Goal: Task Accomplishment & Management: Complete application form

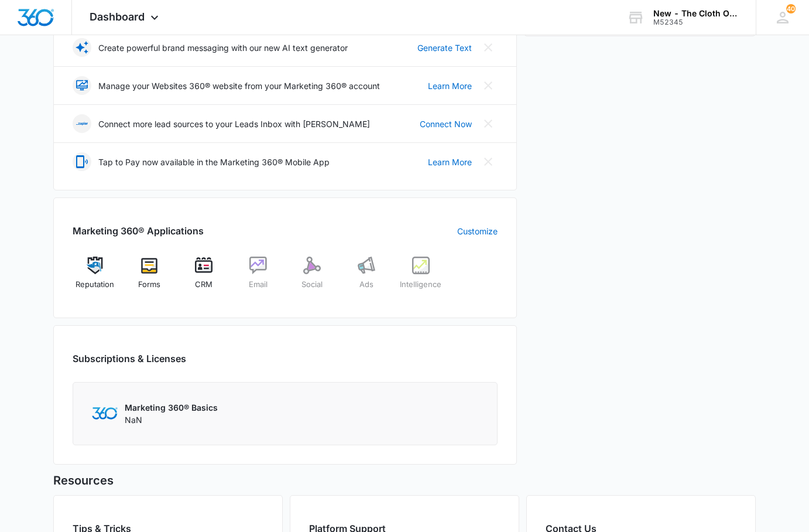
scroll to position [293, 0]
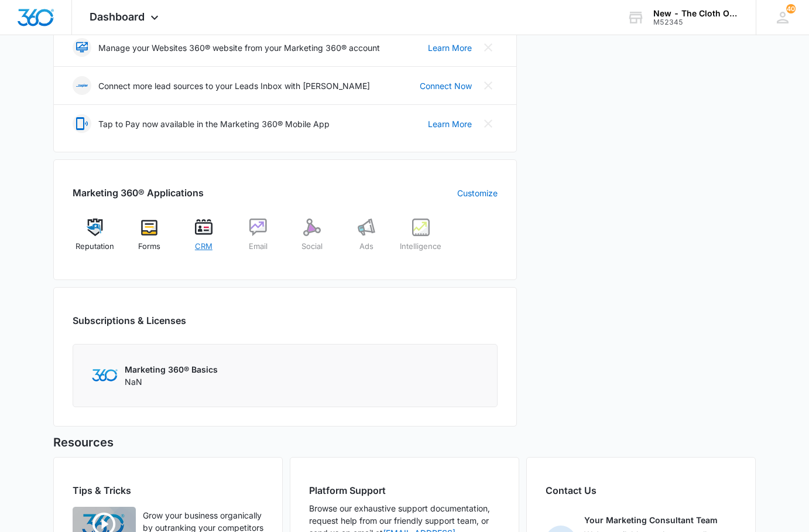
click at [205, 230] on img at bounding box center [204, 227] width 18 height 18
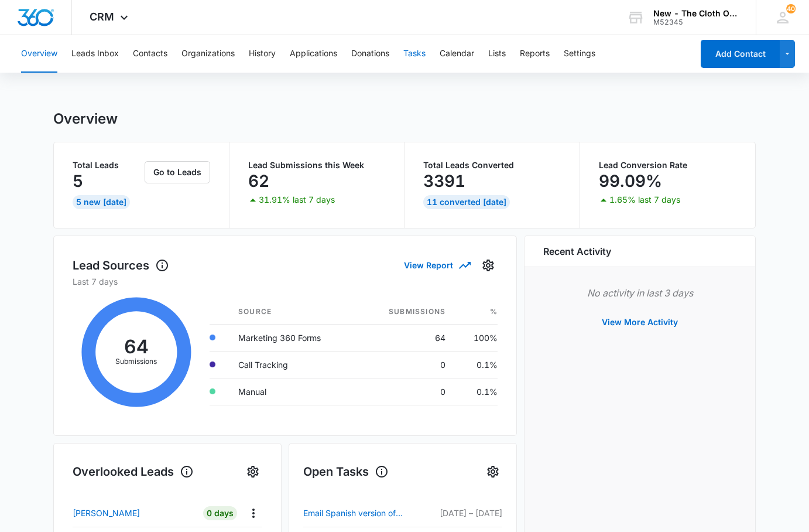
click at [412, 51] on button "Tasks" at bounding box center [414, 53] width 22 height 37
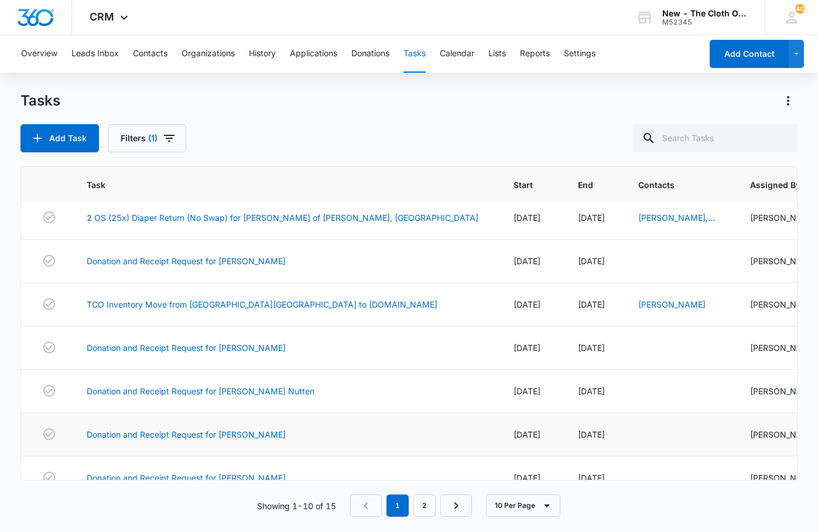
scroll to position [218, 0]
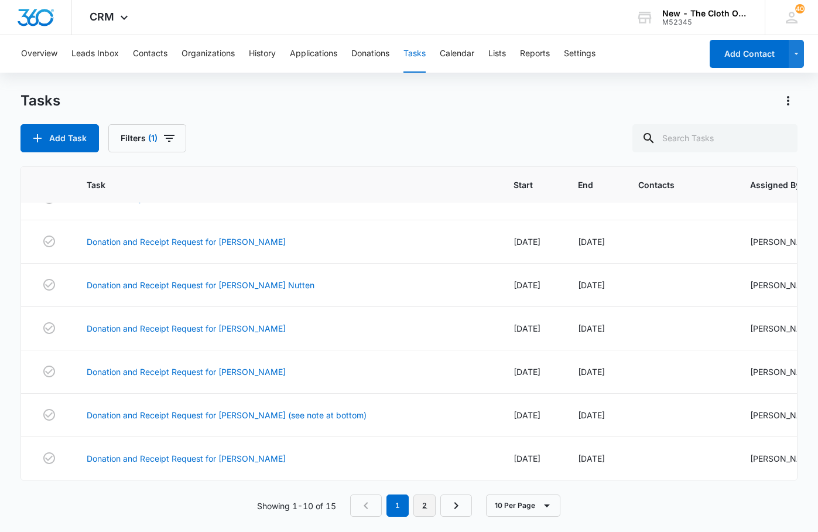
click at [426, 502] on link "2" at bounding box center [424, 505] width 22 height 22
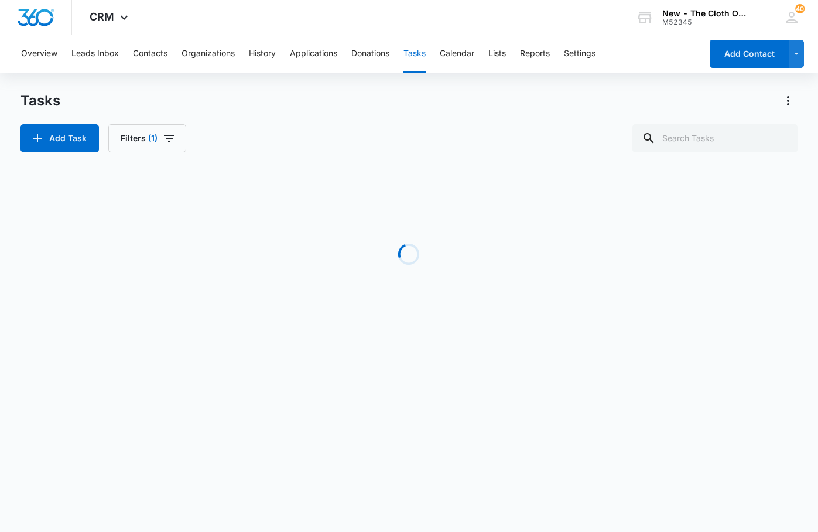
scroll to position [0, 0]
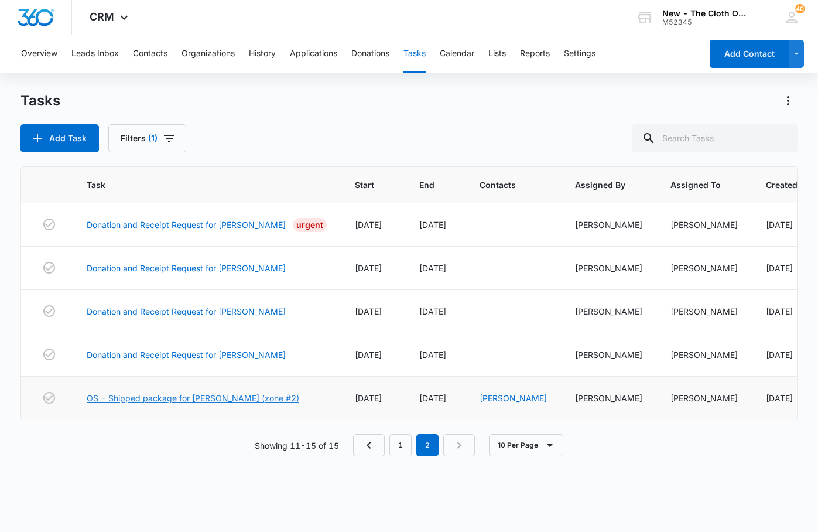
click at [195, 404] on link "OS - Shipped package for L. MONTEY (zone #2)" at bounding box center [193, 398] width 212 height 12
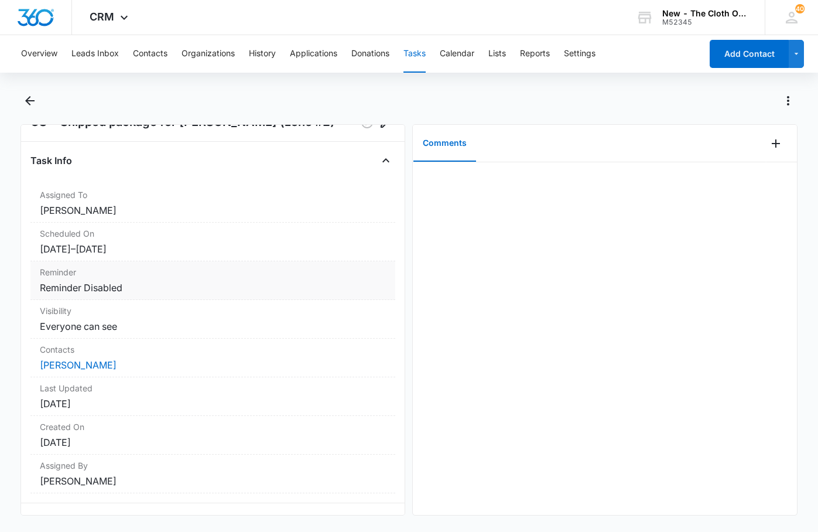
scroll to position [58, 0]
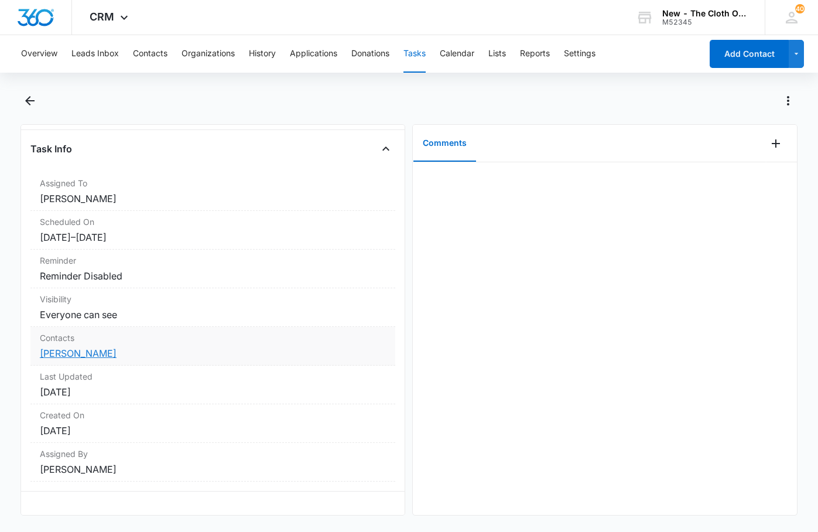
click at [92, 347] on link "[PERSON_NAME]" at bounding box center [78, 353] width 77 height 12
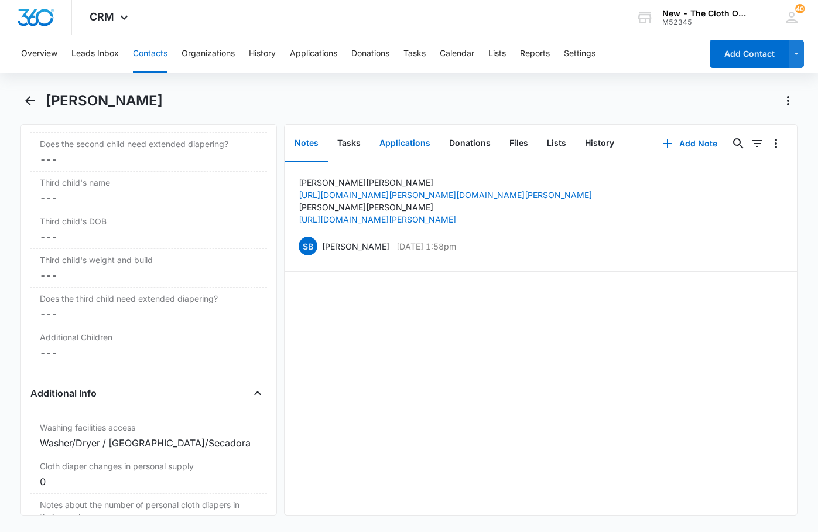
scroll to position [1698, 0]
click at [351, 145] on button "Tasks" at bounding box center [349, 143] width 42 height 36
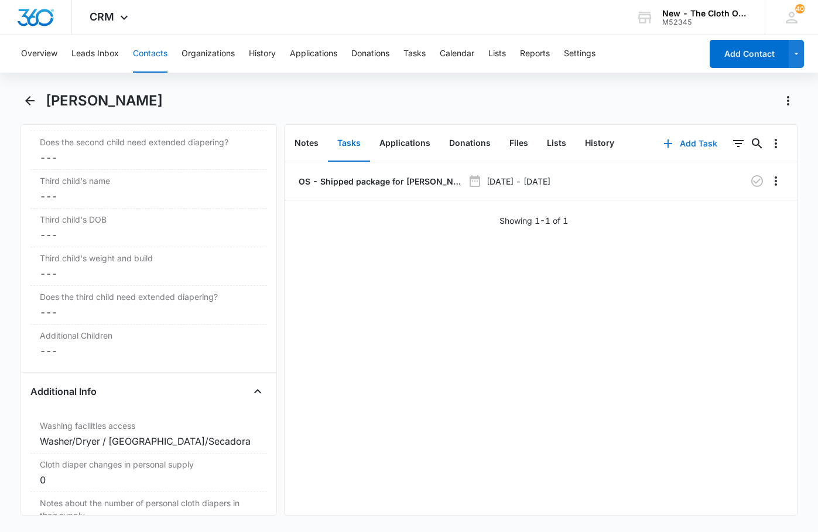
click at [687, 143] on button "Add Task" at bounding box center [690, 143] width 77 height 28
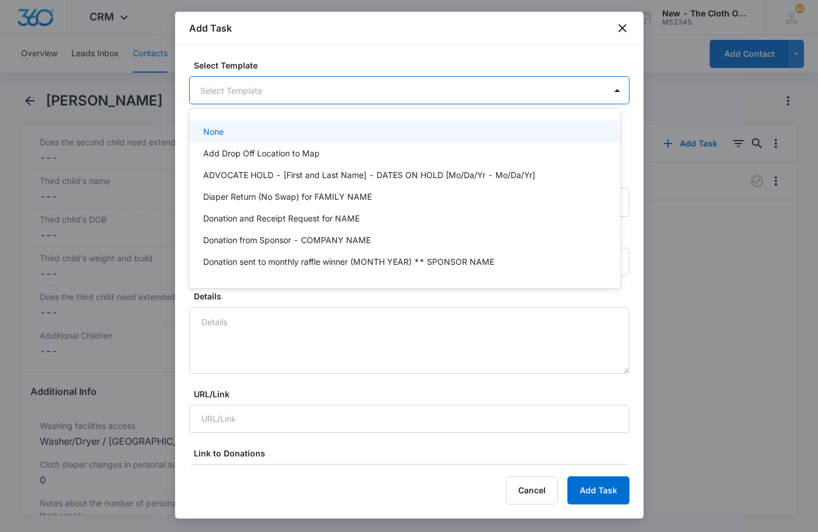
click at [263, 91] on body "CRM Apps Reputation Forms CRM Email Social Ads Intelligence Brand Settings New …" at bounding box center [409, 266] width 818 height 532
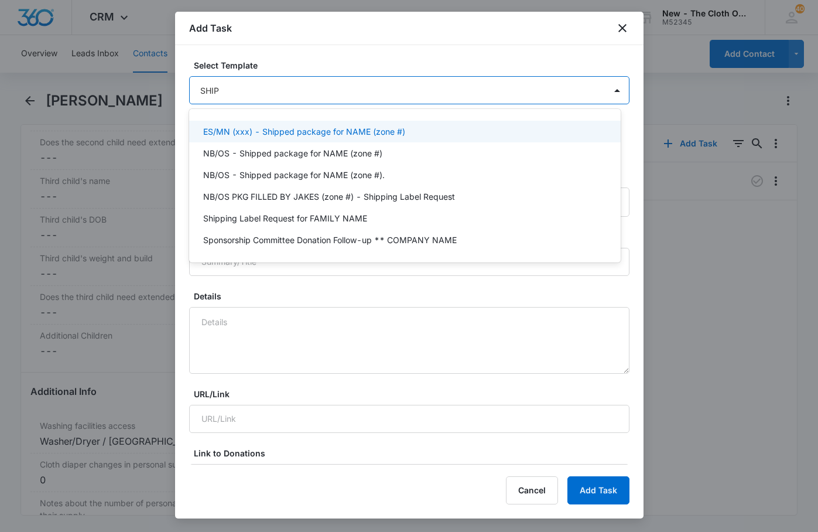
type input "SHIPP"
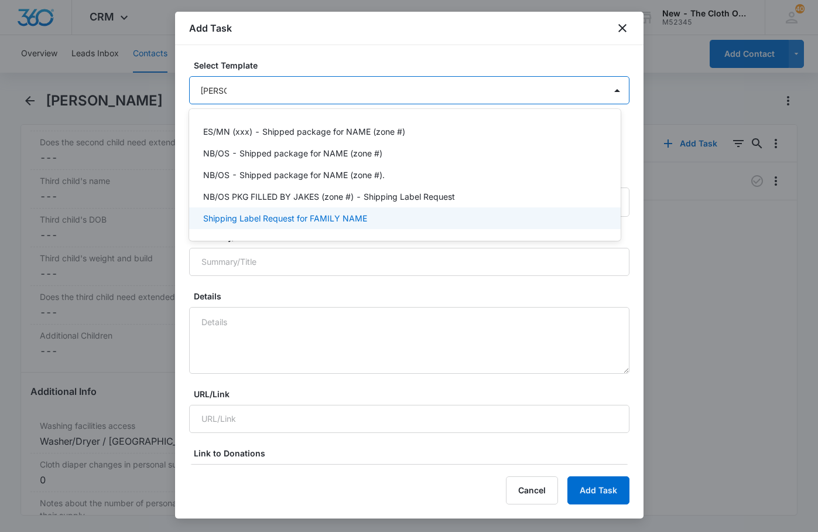
click at [307, 225] on div "Shipping Label Request for FAMILY NAME" at bounding box center [404, 218] width 431 height 22
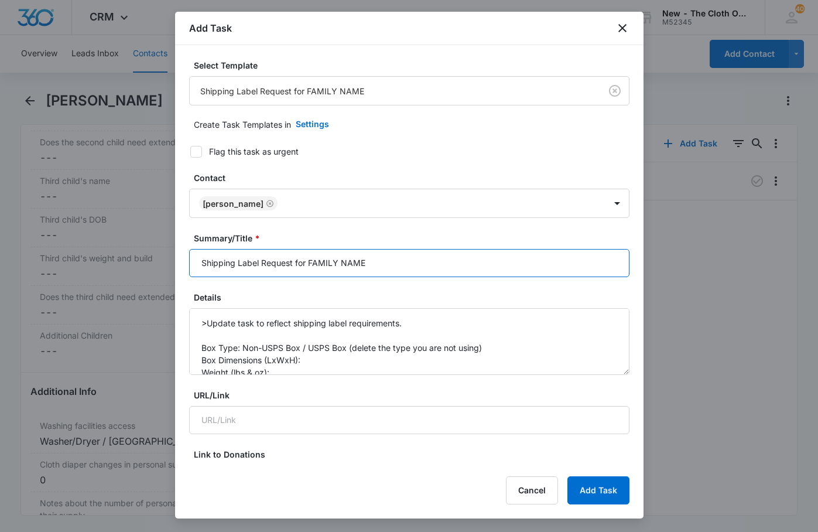
drag, startPoint x: 371, startPoint y: 264, endPoint x: 308, endPoint y: 269, distance: 62.8
click at [308, 269] on input "Shipping Label Request for FAMILY NAME" at bounding box center [409, 263] width 440 height 28
type input "Shipping Label Request for L MONTEY"
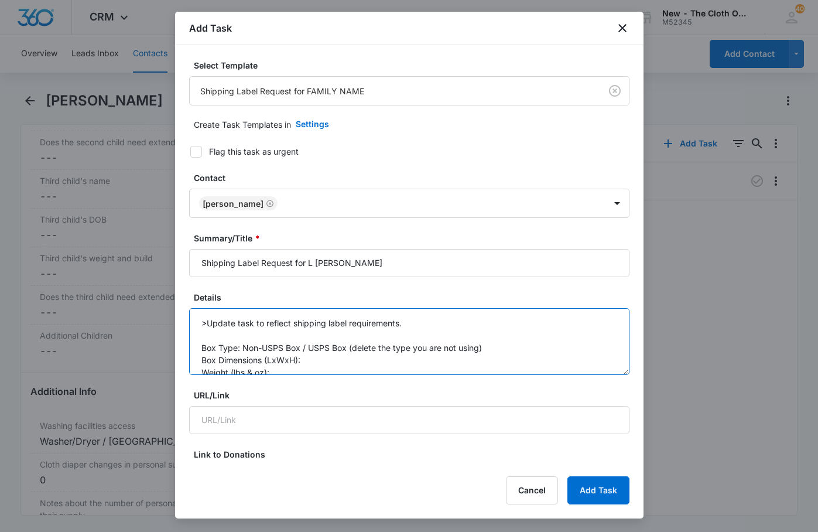
drag, startPoint x: 303, startPoint y: 349, endPoint x: 481, endPoint y: 349, distance: 177.4
click at [481, 349] on textarea ">Update task to reflect shipping label requirements. Box Type: Non-USPS Box / U…" at bounding box center [409, 341] width 440 height 67
click at [317, 362] on textarea ">Update task to reflect shipping label requirements. Box Type: Non-USPS Box Box…" at bounding box center [409, 341] width 440 height 67
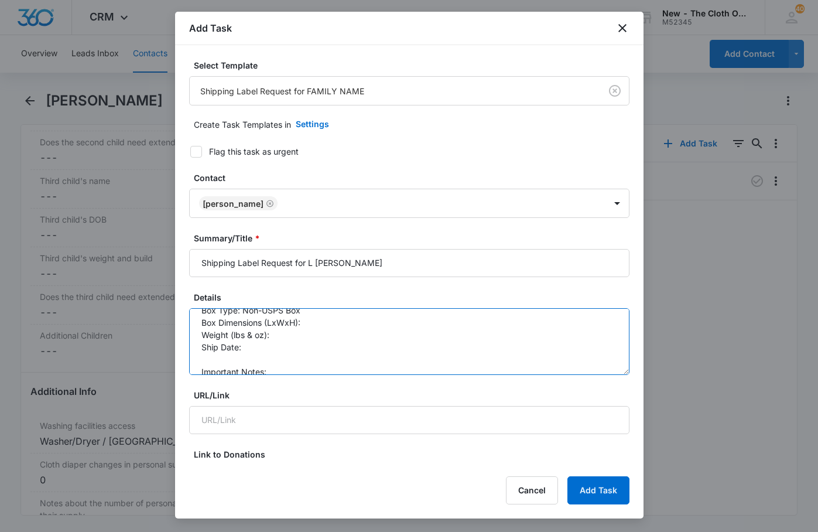
scroll to position [59, 0]
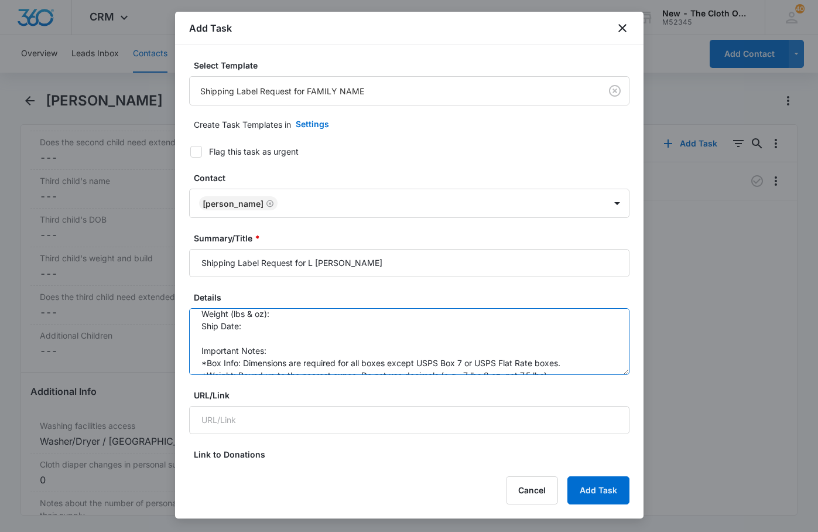
click at [300, 314] on textarea ">Update task to reflect shipping label requirements. Box Type: Non-USPS Box Box…" at bounding box center [409, 341] width 440 height 67
click at [293, 324] on textarea ">Update task to reflect shipping label requirements. Box Type: Non-USPS Box Box…" at bounding box center [409, 341] width 440 height 67
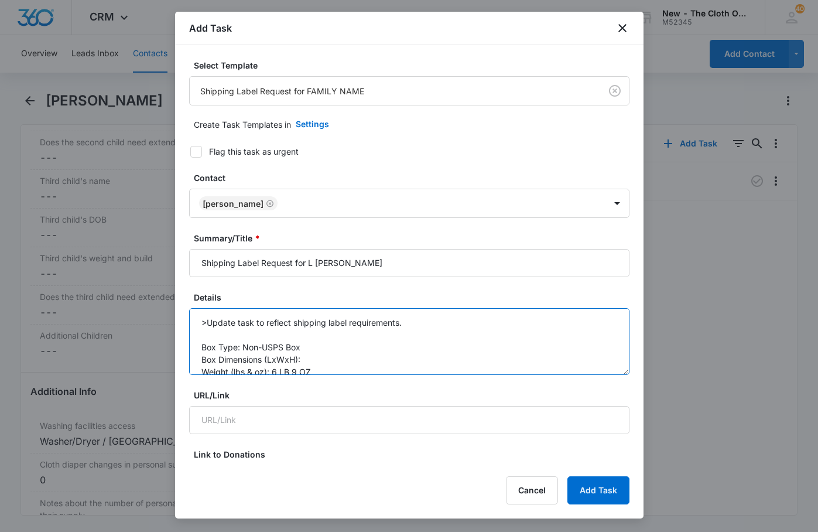
scroll to position [0, 0]
click at [309, 359] on textarea ">Update task to reflect shipping label requirements. Box Type: Non-USPS Box Box…" at bounding box center [409, 341] width 440 height 67
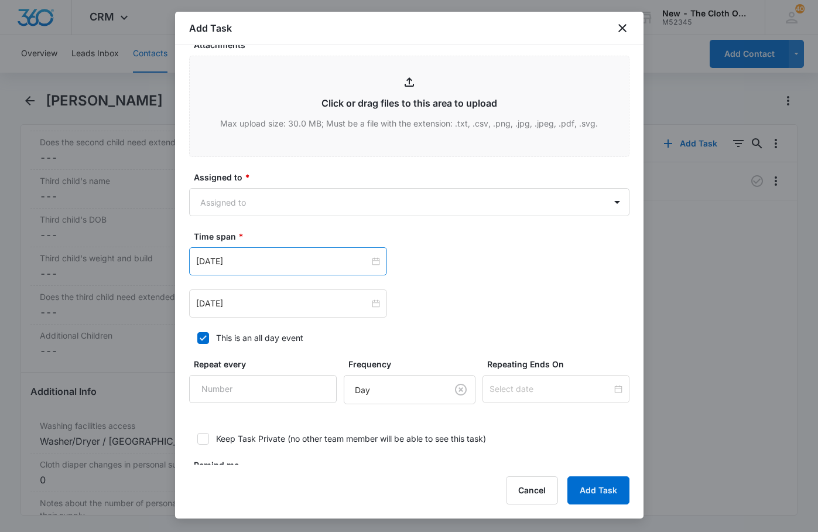
scroll to position [585, 0]
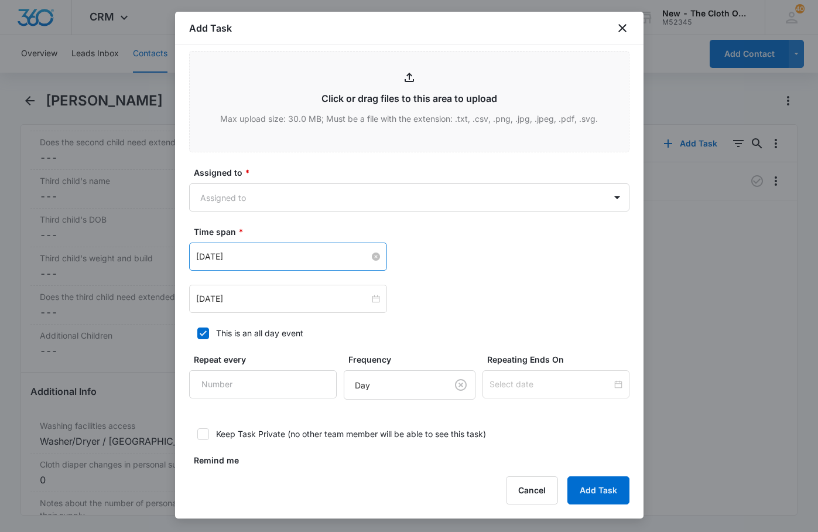
type textarea ">Update task to reflect shipping label requirements. Box Type: Non-USPS Box Box…"
click at [272, 258] on input "Sep 26, 2024" at bounding box center [282, 256] width 173 height 13
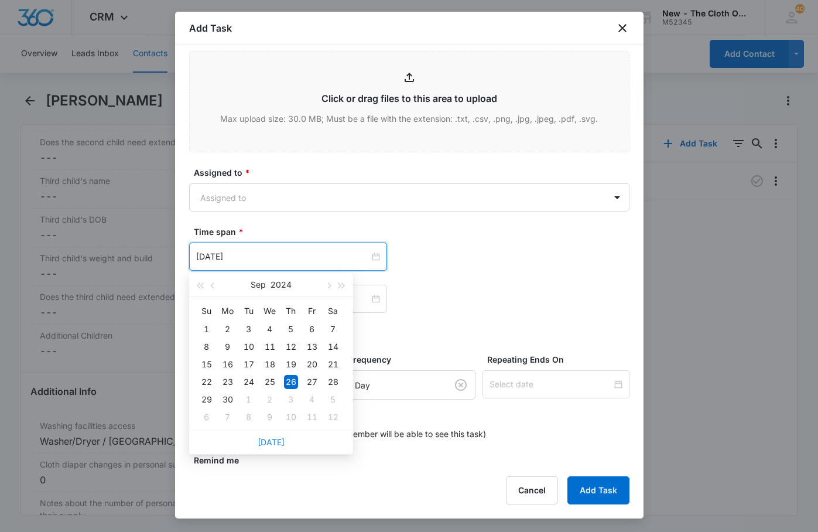
click at [278, 441] on link "Today" at bounding box center [271, 442] width 27 height 10
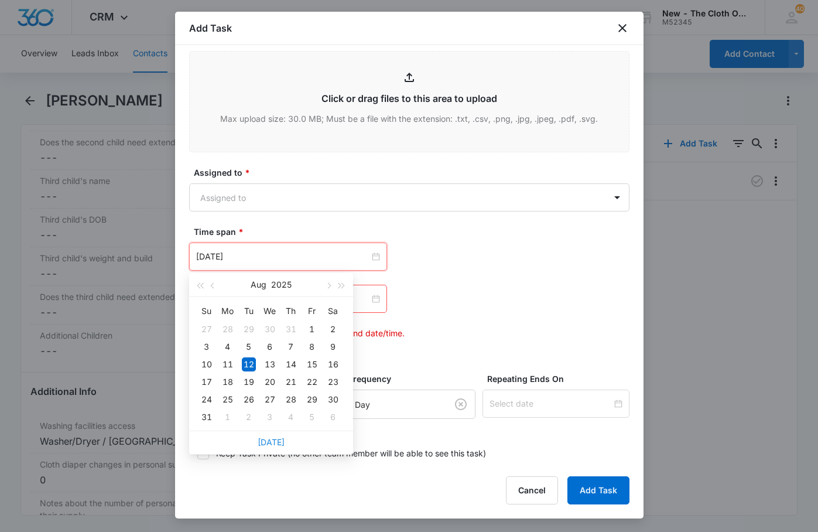
type input "Aug 12, 2025"
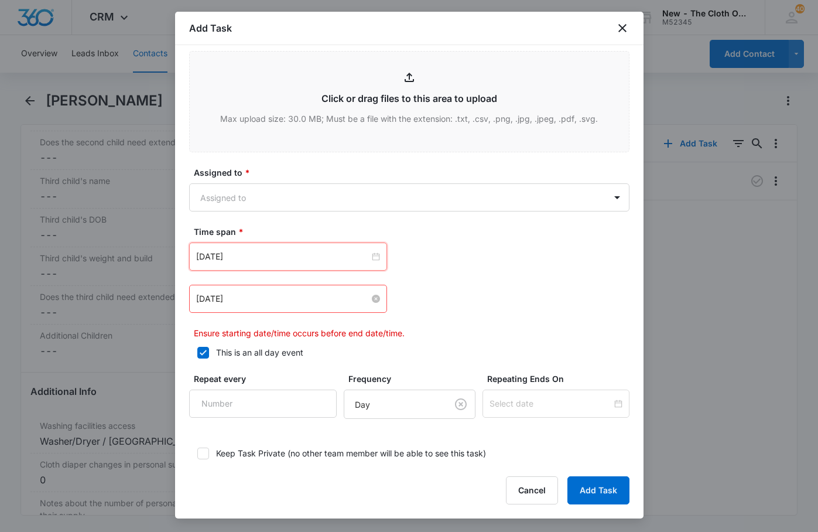
click at [293, 292] on div "Sep 27, 2024" at bounding box center [288, 298] width 198 height 28
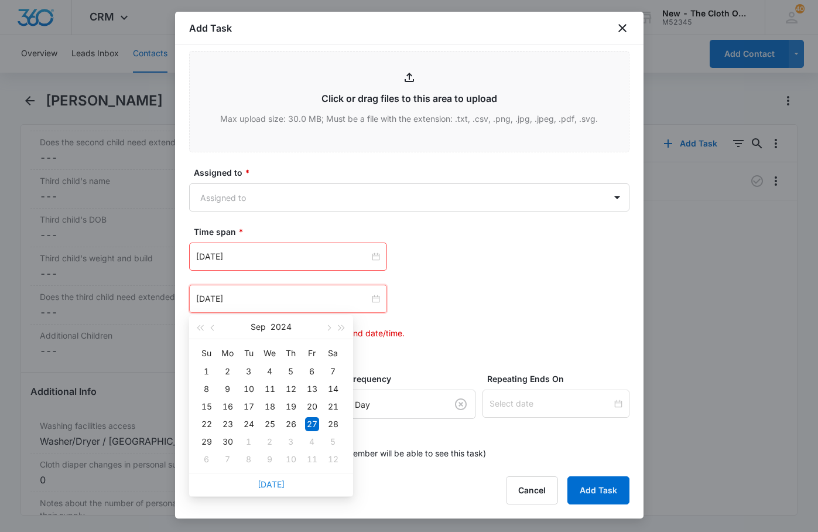
click at [270, 482] on link "Today" at bounding box center [271, 484] width 27 height 10
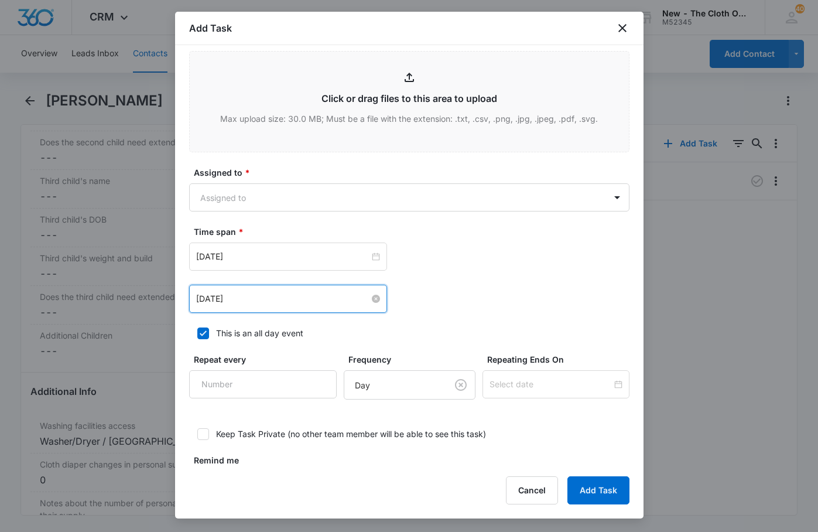
click at [214, 300] on input "Aug 12, 2025" at bounding box center [282, 298] width 173 height 13
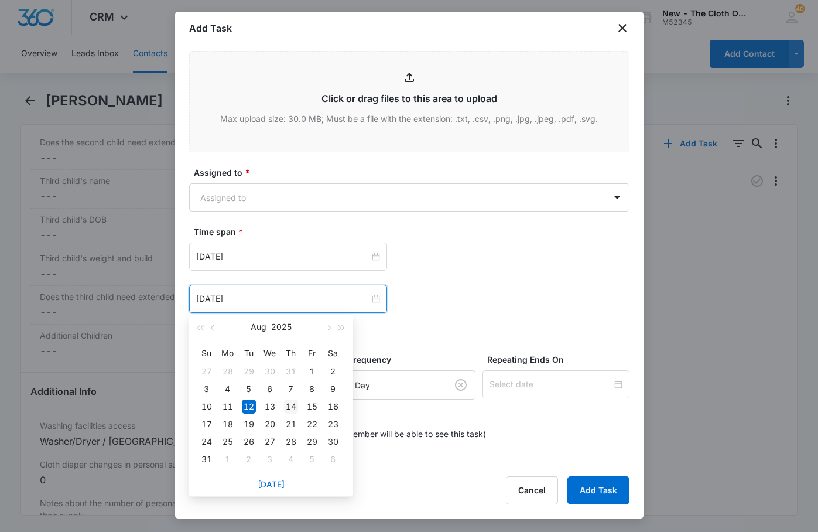
type input "Aug 14, 2025"
click at [287, 404] on div "14" at bounding box center [291, 406] width 14 height 14
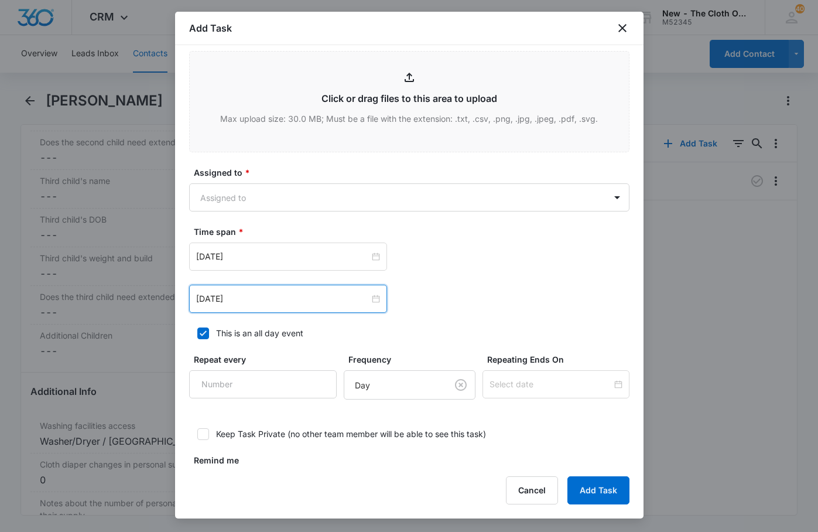
scroll to position [634, 0]
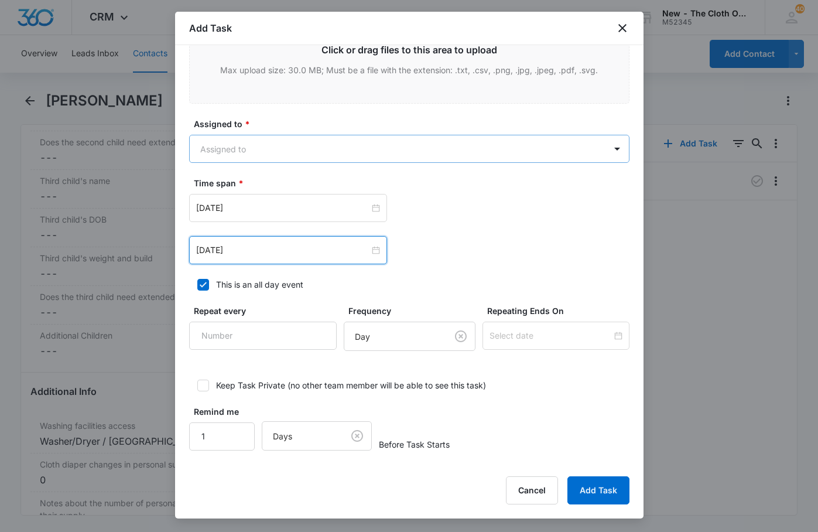
click at [277, 145] on body "CRM Apps Reputation Forms CRM Email Social Ads Intelligence Brand Settings New …" at bounding box center [409, 266] width 818 height 532
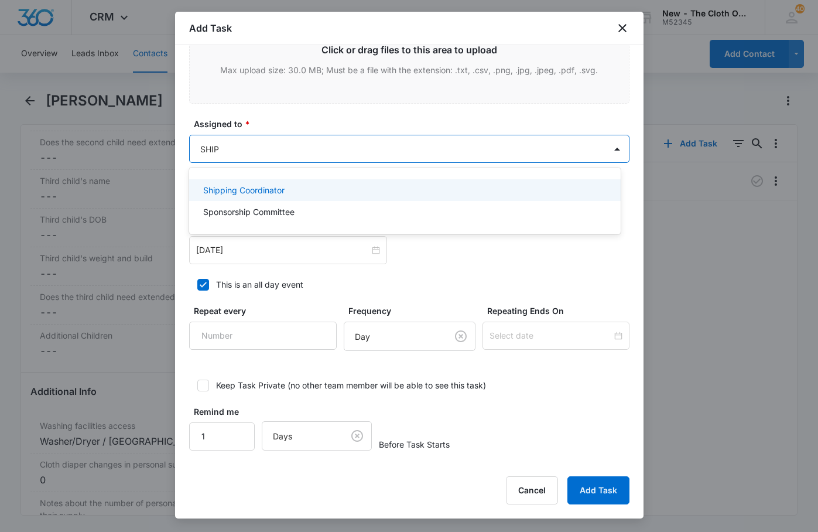
type input "SHIPP"
click at [273, 193] on p "Shipping Coordinator" at bounding box center [243, 190] width 81 height 12
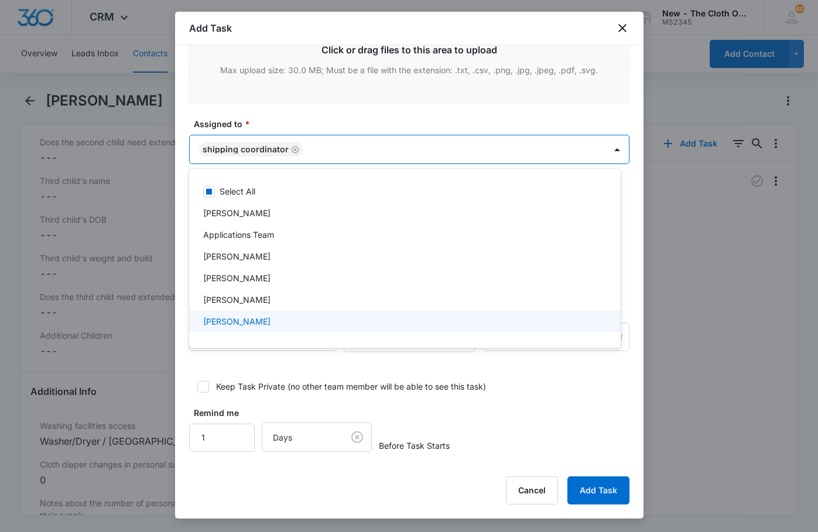
click at [609, 488] on div at bounding box center [409, 266] width 818 height 532
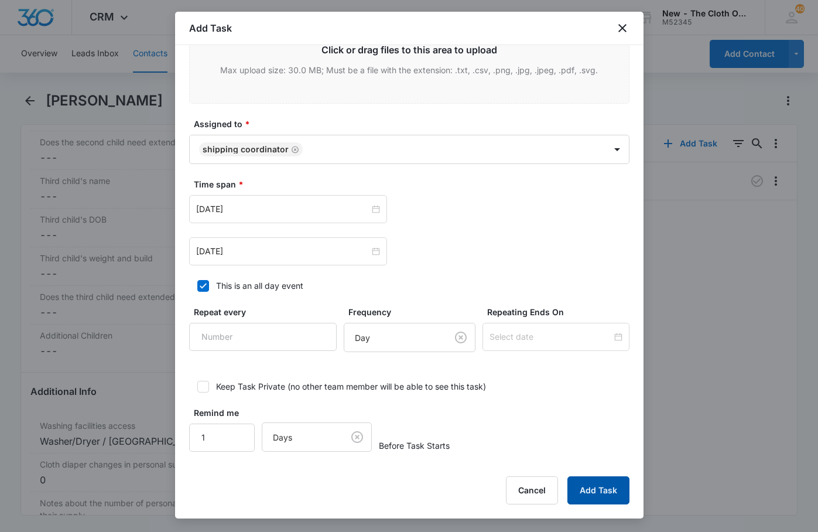
click at [607, 491] on button "Add Task" at bounding box center [598, 490] width 62 height 28
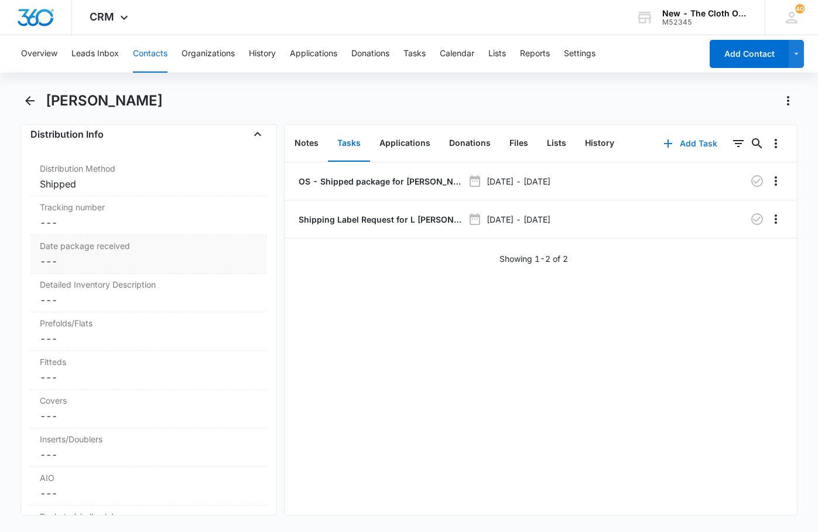
scroll to position [2810, 0]
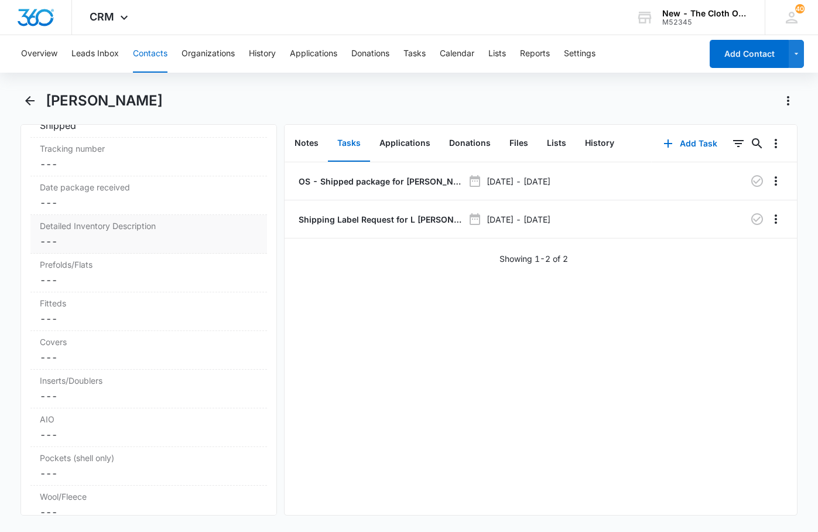
click at [139, 248] on dd "Cancel Save Changes ---" at bounding box center [149, 241] width 218 height 14
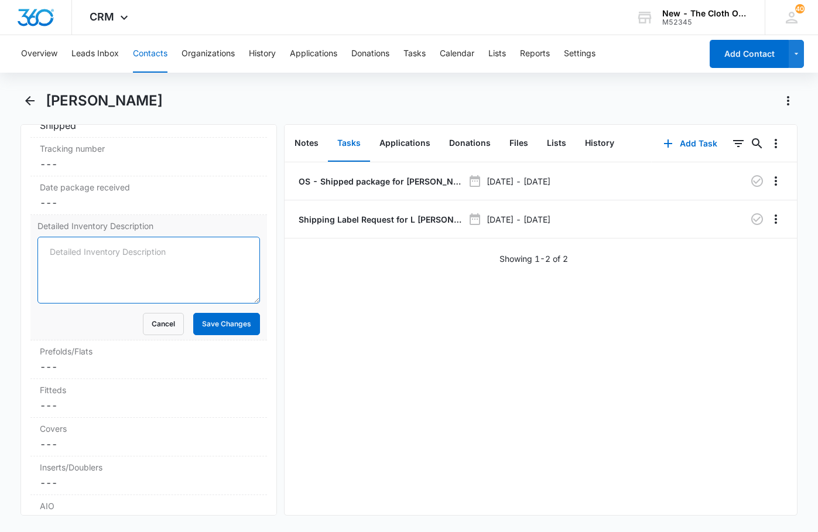
click at [112, 290] on textarea "Detailed Inventory Description" at bounding box center [148, 269] width 222 height 67
paste textarea "1 EUC AIO SmartBottoms (Sloths), 14 pockets: 7 GUC Alva (red, dark blue, blue, …"
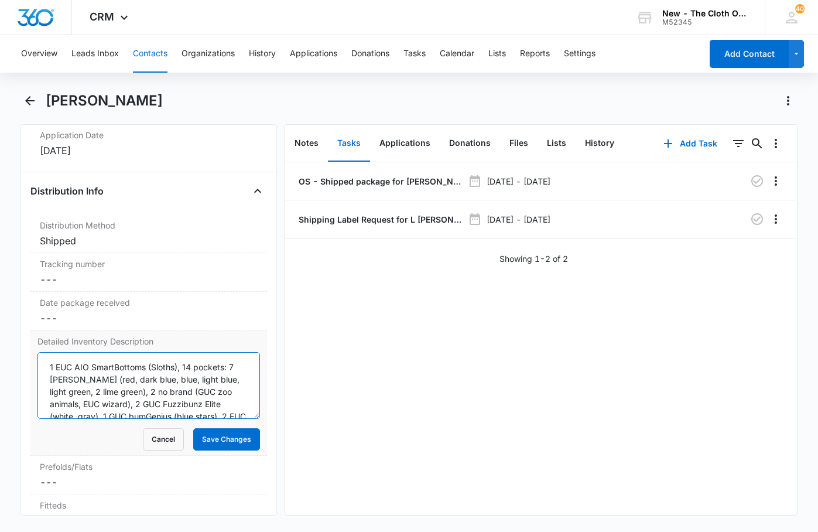
scroll to position [2693, 0]
click at [44, 389] on textarea "1 EUC AIO SmartBottoms (Sloths), 14 pockets: 7 GUC Alva (red, dark blue, blue, …" at bounding box center [148, 387] width 222 height 67
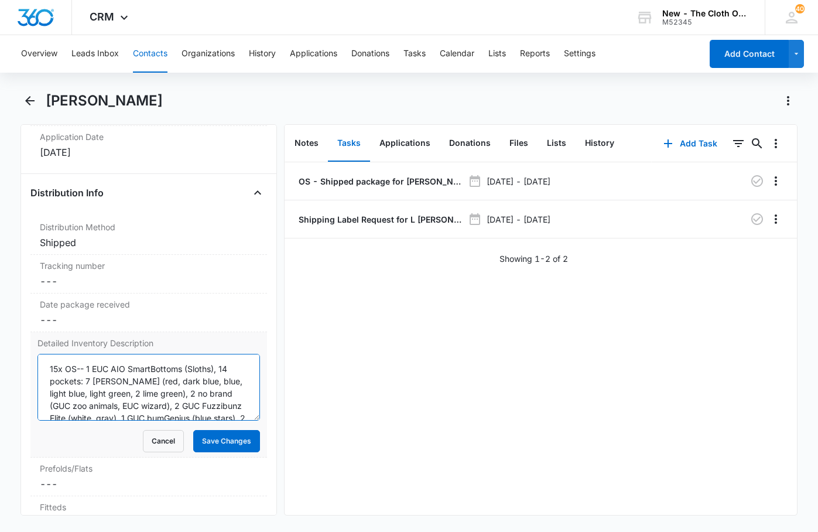
click at [231, 396] on textarea "15x OS-- 1 EUC AIO SmartBottoms (Sloths), 14 pockets: 7 GUC Alva (red, dark blu…" at bounding box center [148, 387] width 222 height 67
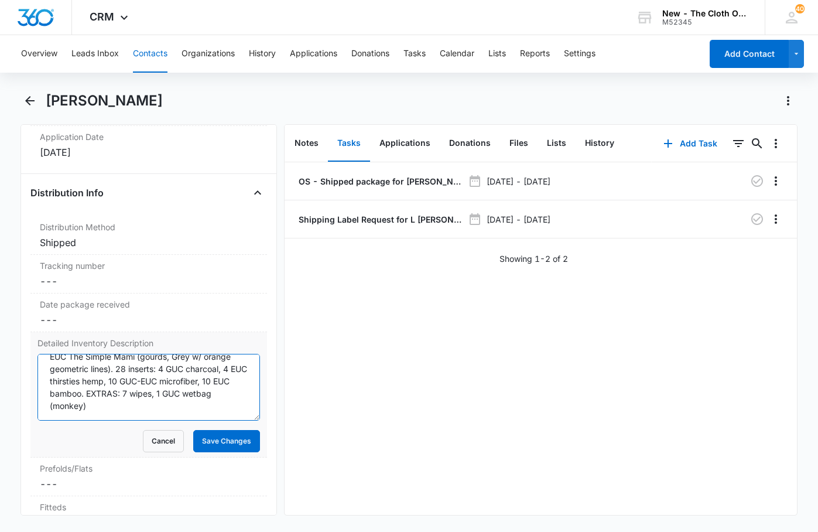
scroll to position [98, 0]
click at [115, 420] on textarea "15x OS-- 1 EUC AIO SmartBottoms (Sloths), 14 OS pockets: 7 GUC Alva (red, dark …" at bounding box center [148, 387] width 222 height 67
type textarea "15x OS-- 1 EUC AIO SmartBottoms (Sloths), 14 OS pockets: 7 GUC Alva (red, dark …"
click at [217, 452] on button "Save Changes" at bounding box center [226, 441] width 67 height 22
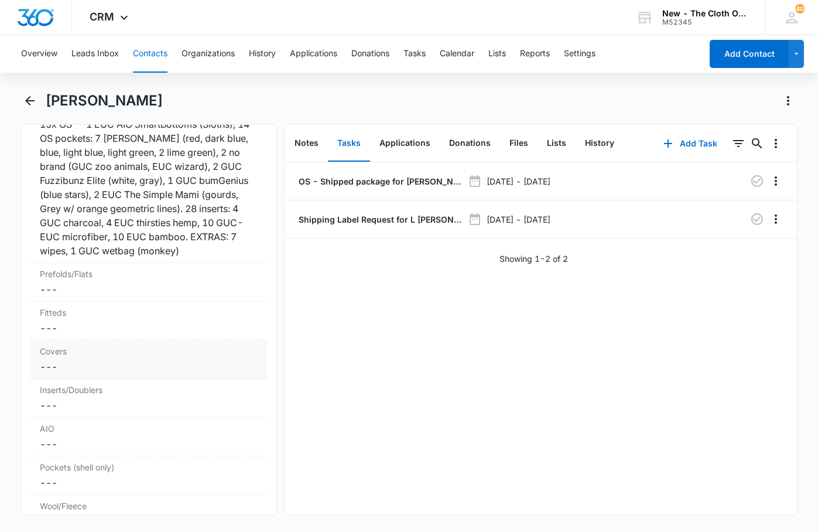
scroll to position [2985, 0]
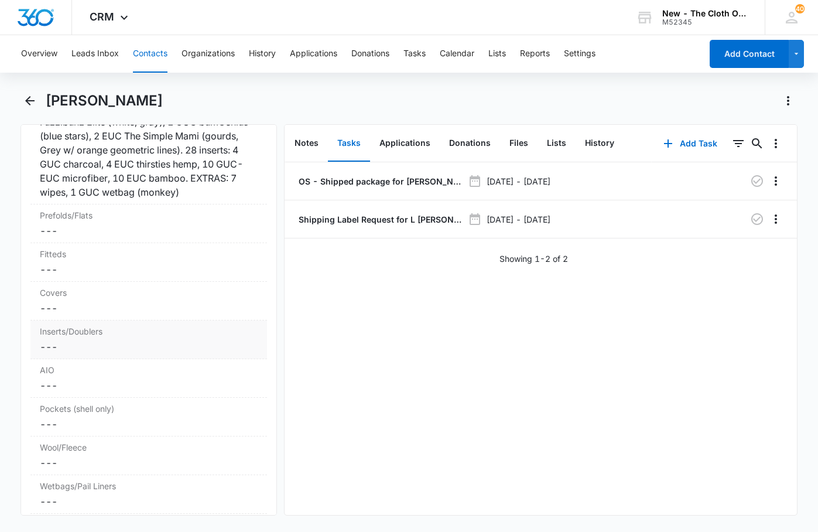
click at [102, 354] on dd "Cancel Save Changes ---" at bounding box center [149, 347] width 218 height 14
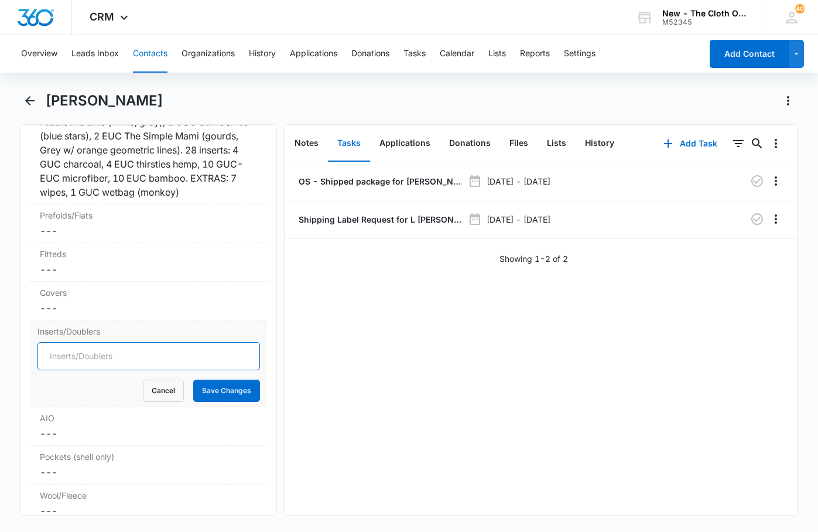
click at [96, 370] on input "Inserts/Doublers" at bounding box center [148, 356] width 222 height 28
type input "28"
click at [227, 402] on button "Save Changes" at bounding box center [226, 390] width 67 height 22
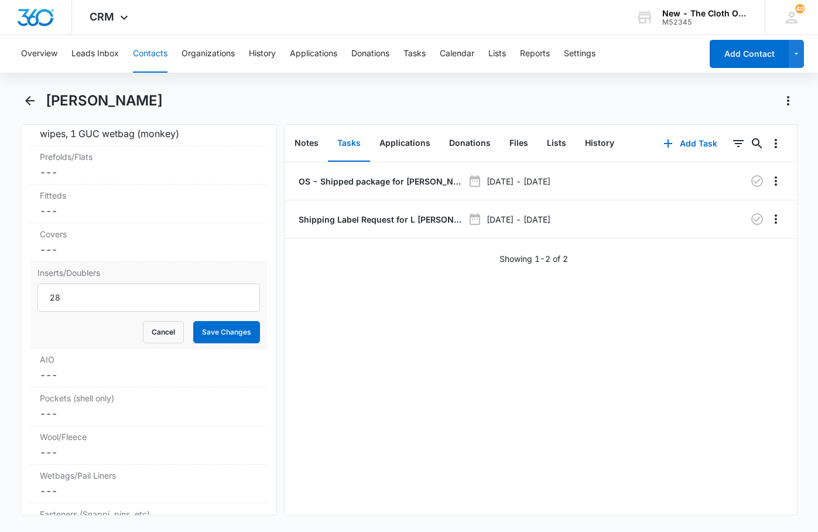
scroll to position [3103, 0]
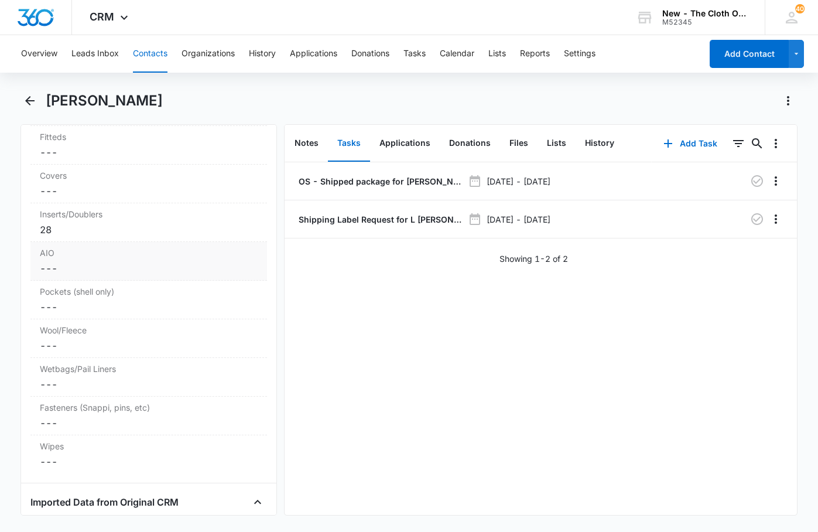
click at [85, 275] on dd "Cancel Save Changes ---" at bounding box center [149, 268] width 218 height 14
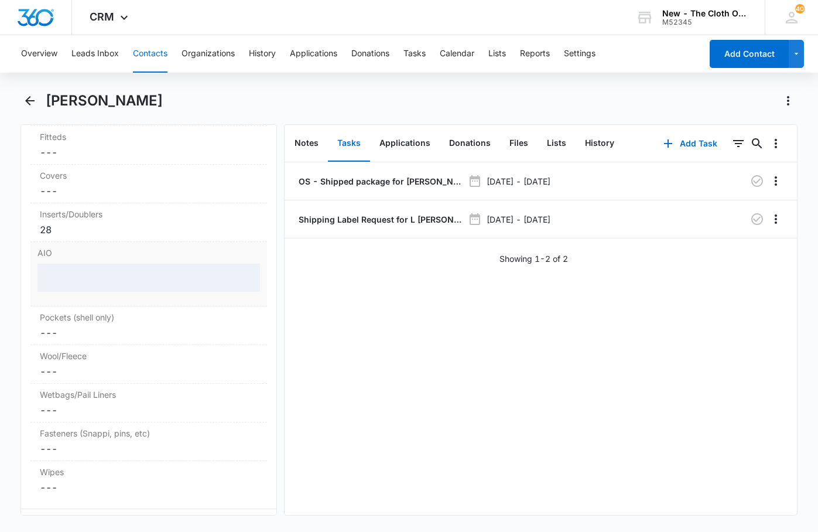
click at [91, 292] on div at bounding box center [148, 277] width 222 height 28
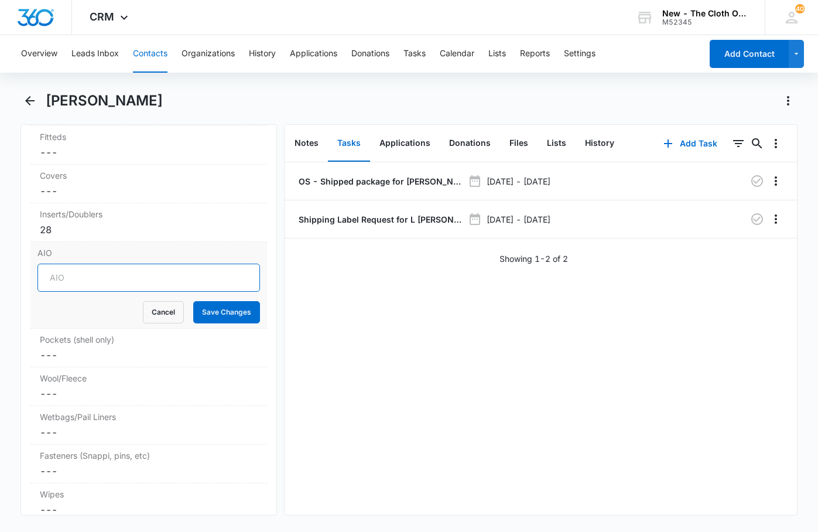
click at [79, 292] on input "AIO" at bounding box center [148, 277] width 222 height 28
type input "1"
click at [212, 323] on button "Save Changes" at bounding box center [226, 312] width 67 height 22
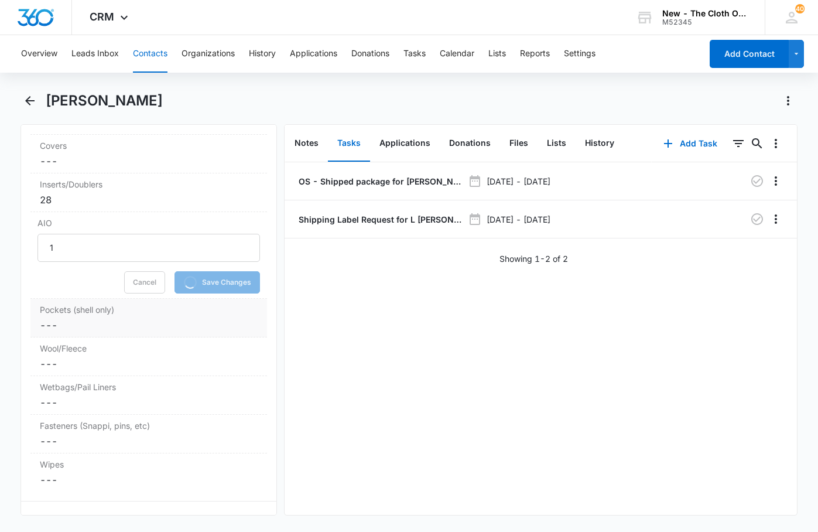
scroll to position [3161, 0]
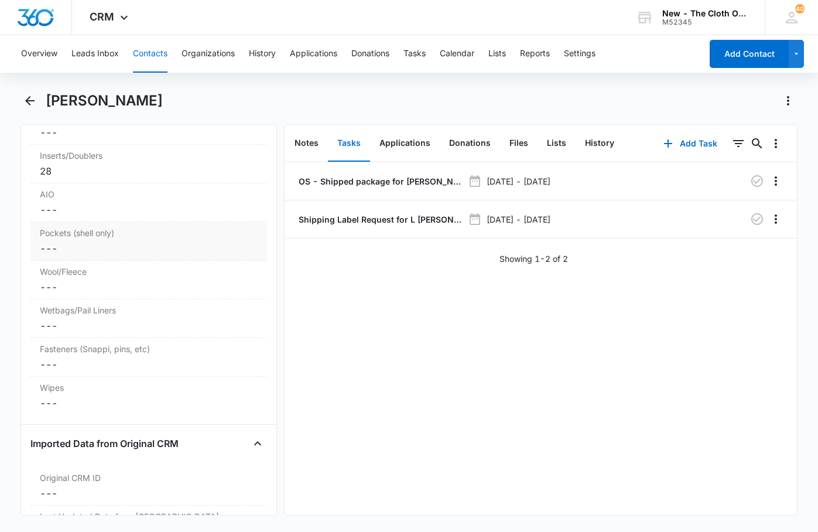
click at [101, 255] on dd "Cancel Save Changes ---" at bounding box center [149, 248] width 218 height 14
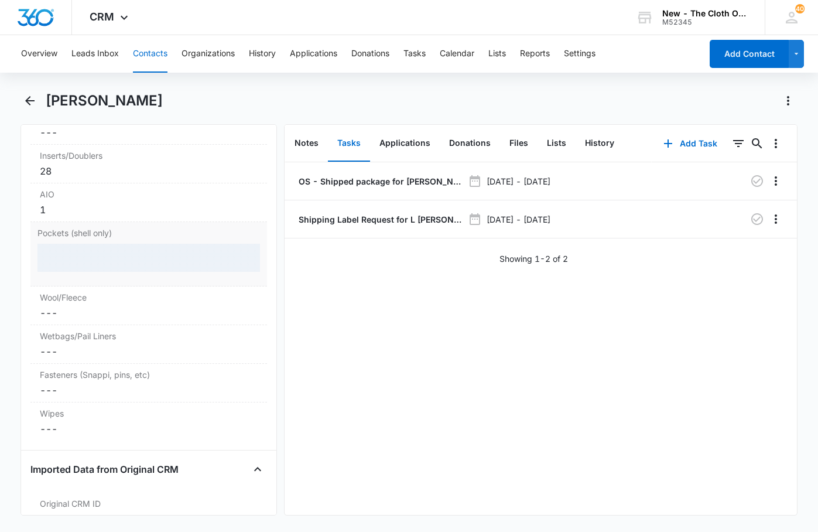
click at [82, 272] on div at bounding box center [148, 258] width 222 height 28
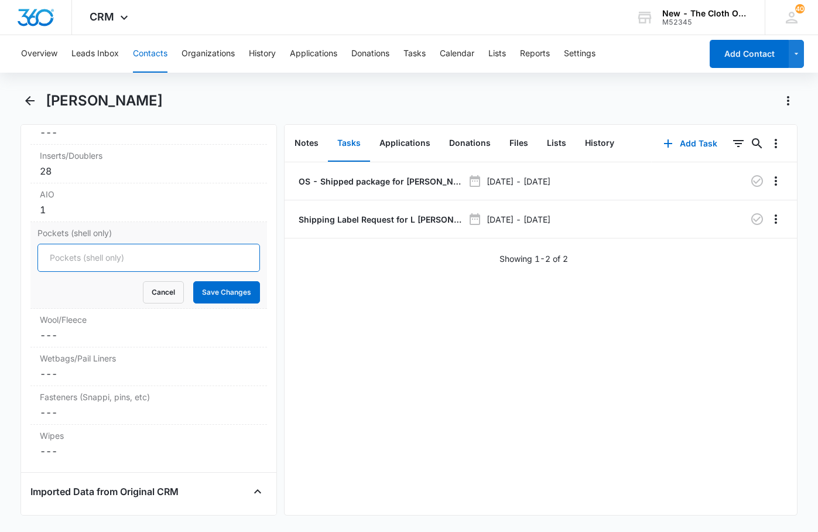
drag, startPoint x: 82, startPoint y: 299, endPoint x: 100, endPoint y: 296, distance: 17.8
click at [100, 272] on input "Pockets (shell only)" at bounding box center [148, 258] width 222 height 28
type input "14"
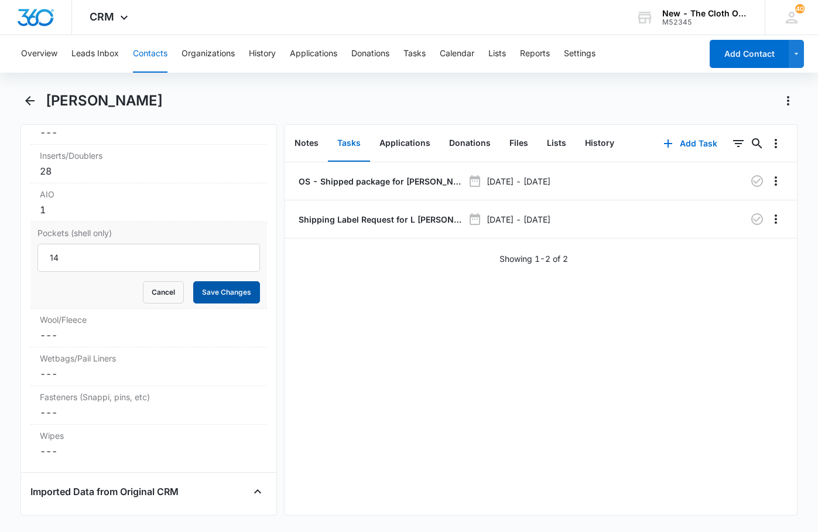
click at [231, 303] on button "Save Changes" at bounding box center [226, 292] width 67 height 22
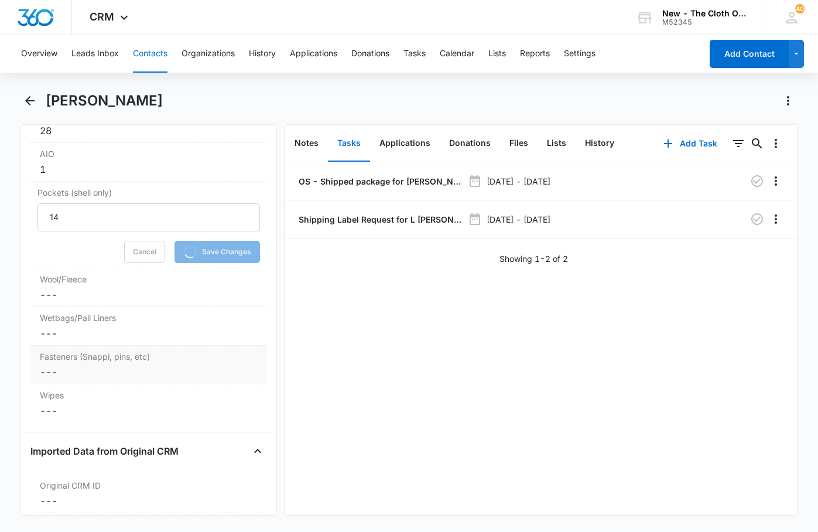
scroll to position [3220, 0]
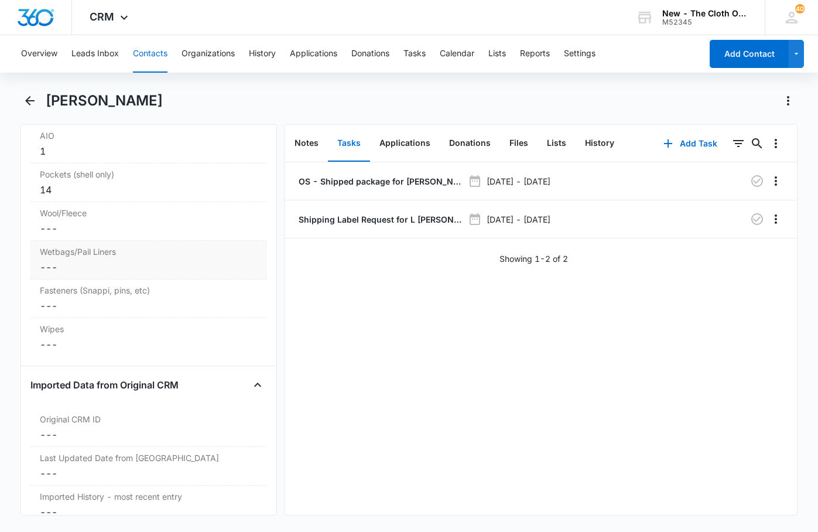
click at [112, 274] on dd "Cancel Save Changes ---" at bounding box center [149, 267] width 218 height 14
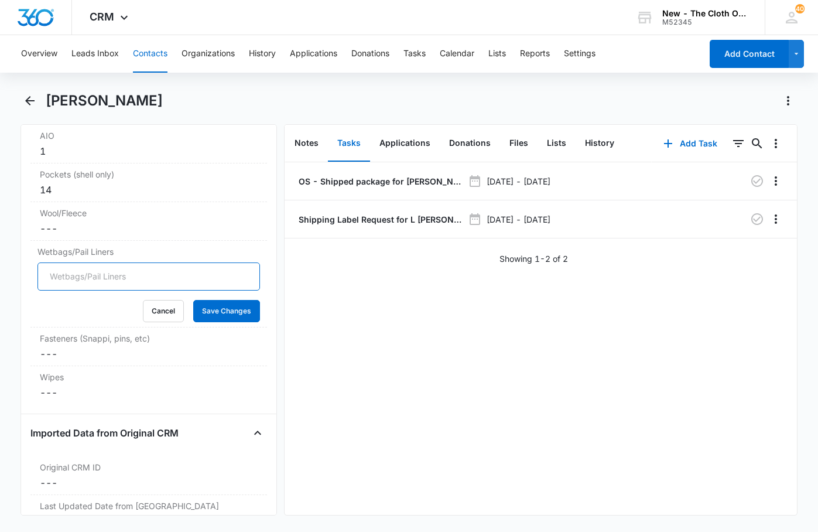
click at [105, 290] on input "Wetbags/Pail Liners" at bounding box center [148, 276] width 222 height 28
type input "1"
click at [207, 322] on button "Save Changes" at bounding box center [226, 311] width 67 height 22
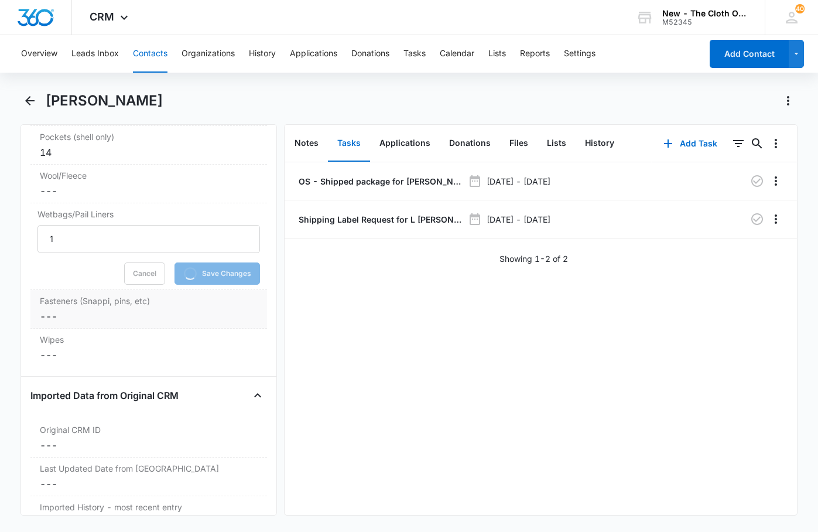
scroll to position [3278, 0]
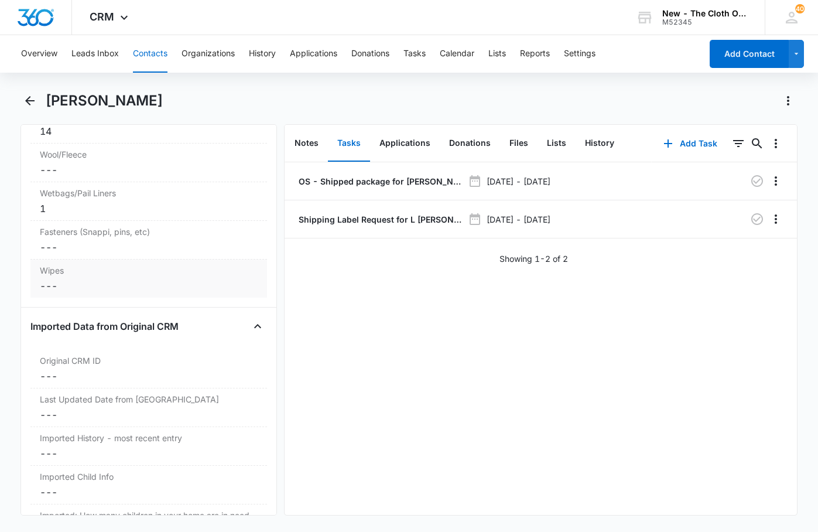
click at [125, 293] on dd "Cancel Save Changes ---" at bounding box center [149, 286] width 218 height 14
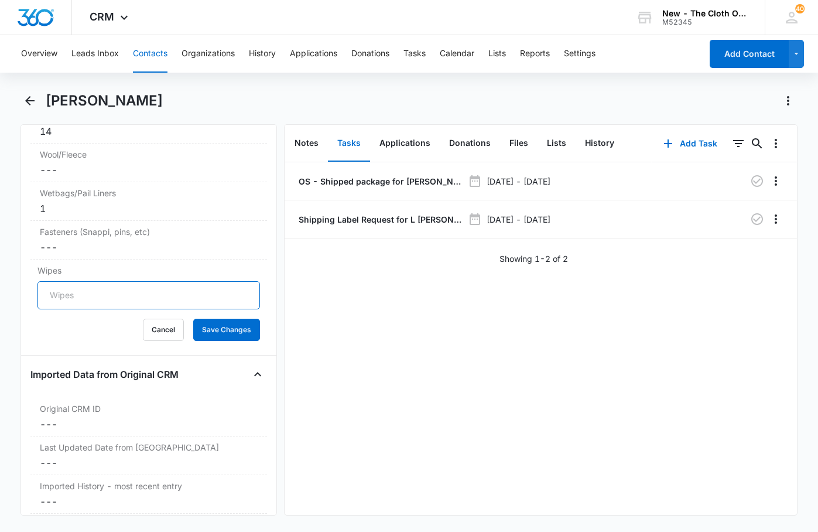
click at [114, 309] on input "Wipes" at bounding box center [148, 295] width 222 height 28
type input "7"
click at [219, 341] on button "Save Changes" at bounding box center [226, 329] width 67 height 22
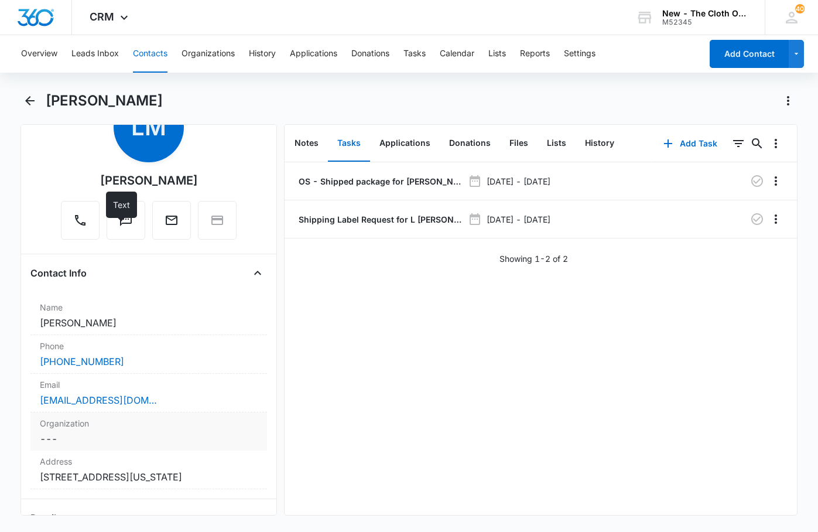
scroll to position [0, 0]
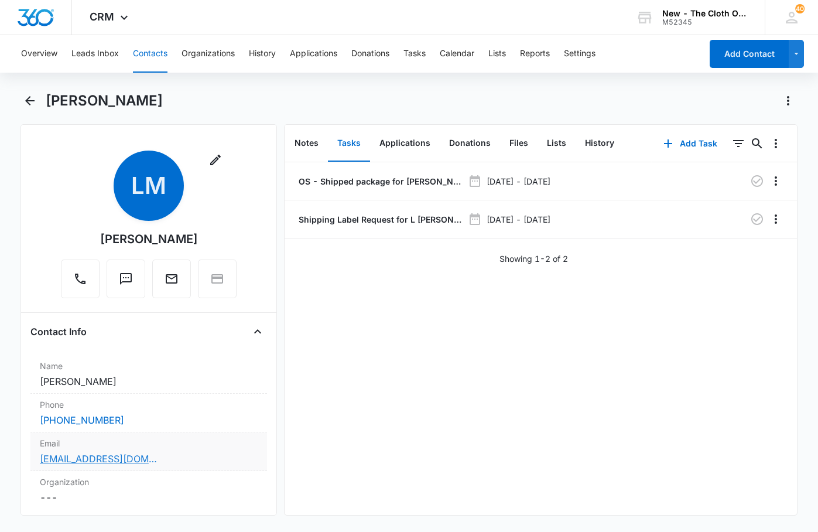
click at [155, 454] on link "leannesh2016@gmail.com" at bounding box center [98, 458] width 117 height 14
click at [209, 461] on div "leannesh2016@gmail.com" at bounding box center [149, 458] width 218 height 14
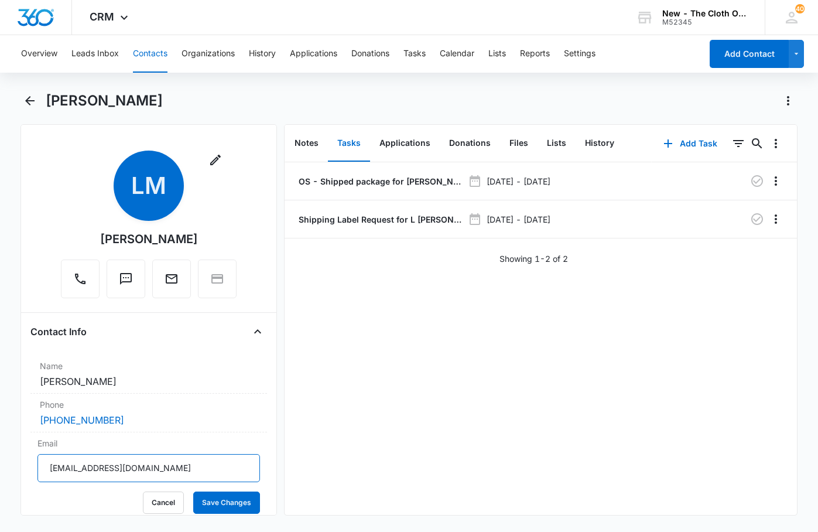
drag, startPoint x: 50, startPoint y: 470, endPoint x: 20, endPoint y: 468, distance: 29.9
click at [20, 468] on div "Remove LM Leanne Montey Contact Info Name Cancel Save Changes Leanne Montey Pho…" at bounding box center [148, 319] width 256 height 391
